Goal: Task Accomplishment & Management: Complete application form

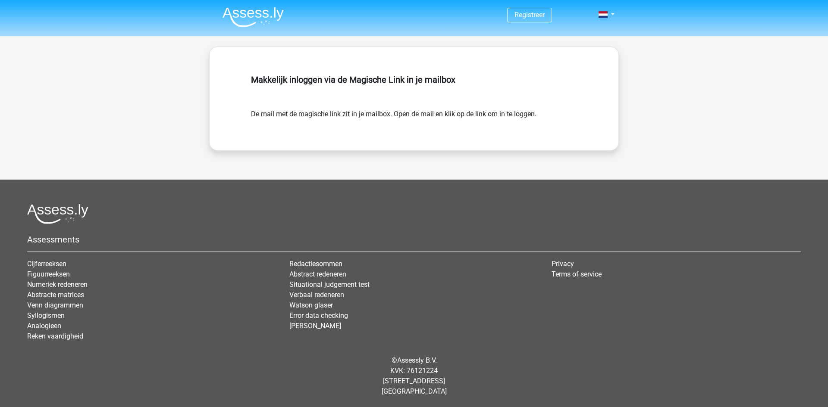
click at [592, 118] on div "Makkelijk inloggen via de Magische Link in je mailbox De mail met de magische l…" at bounding box center [413, 99] width 367 height 62
click at [265, 4] on li at bounding box center [250, 15] width 68 height 24
click at [254, 15] on img at bounding box center [253, 17] width 61 height 20
click at [517, 17] on link "Registreer" at bounding box center [529, 15] width 30 height 8
